Goal: Find specific page/section: Find specific page/section

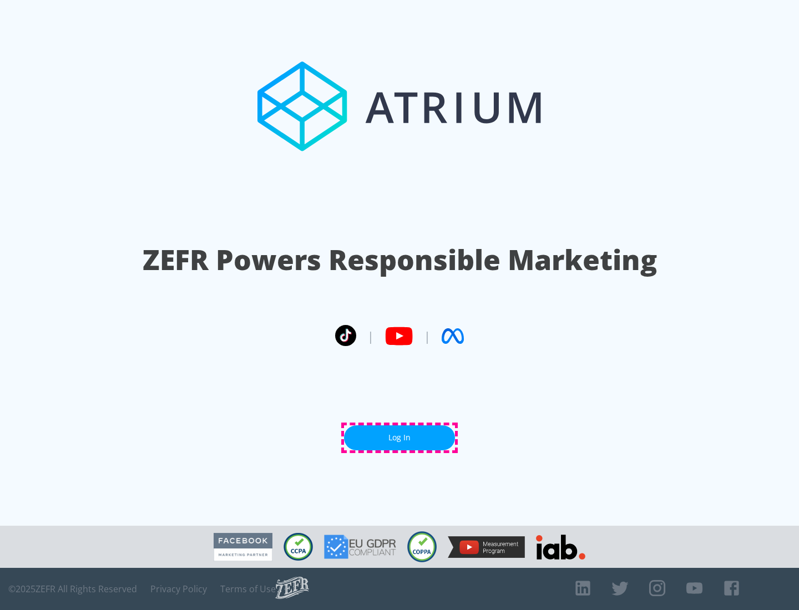
click at [399, 438] on link "Log In" at bounding box center [399, 437] width 111 height 25
